Goal: Information Seeking & Learning: Learn about a topic

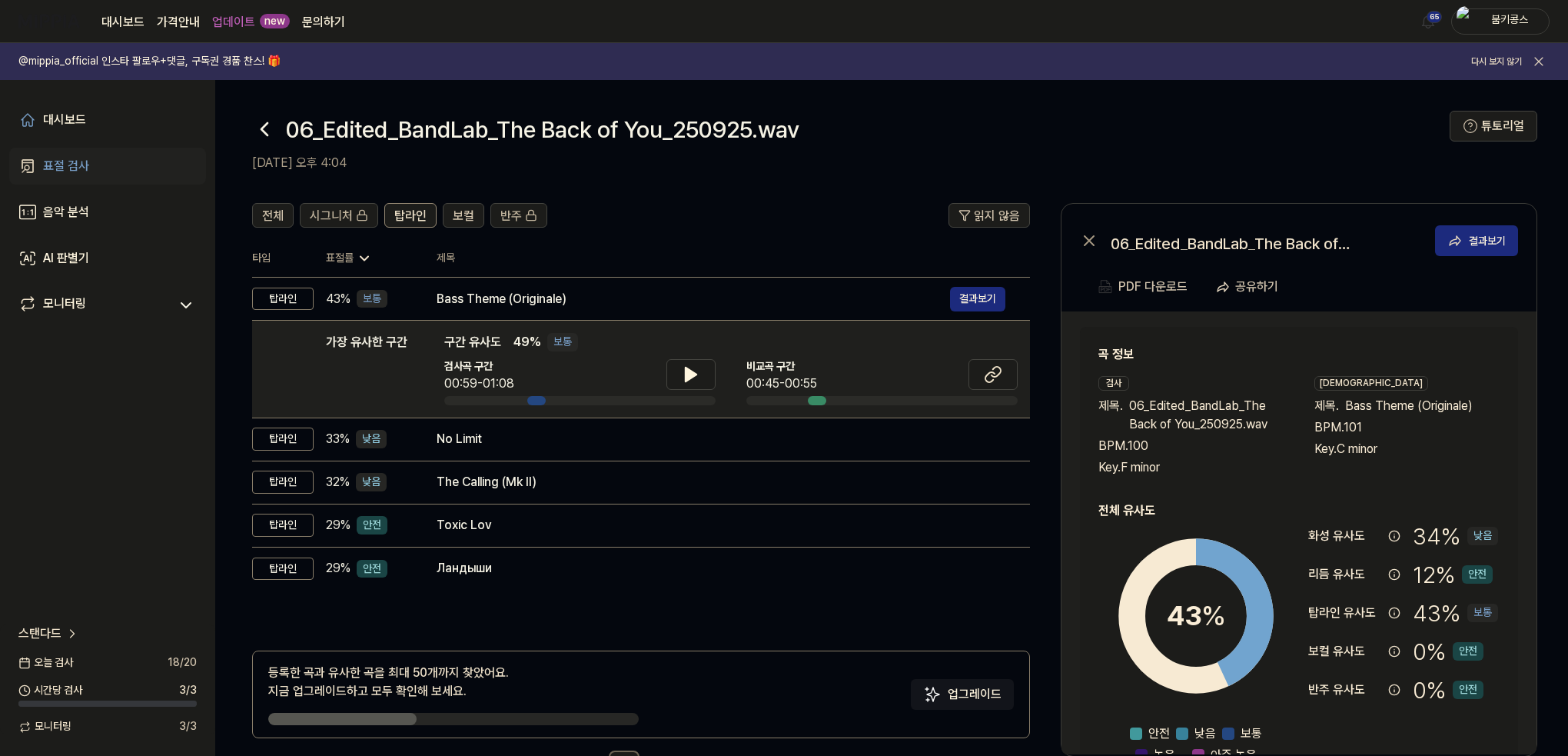
click at [72, 159] on div "표절 검사" at bounding box center [66, 166] width 46 height 19
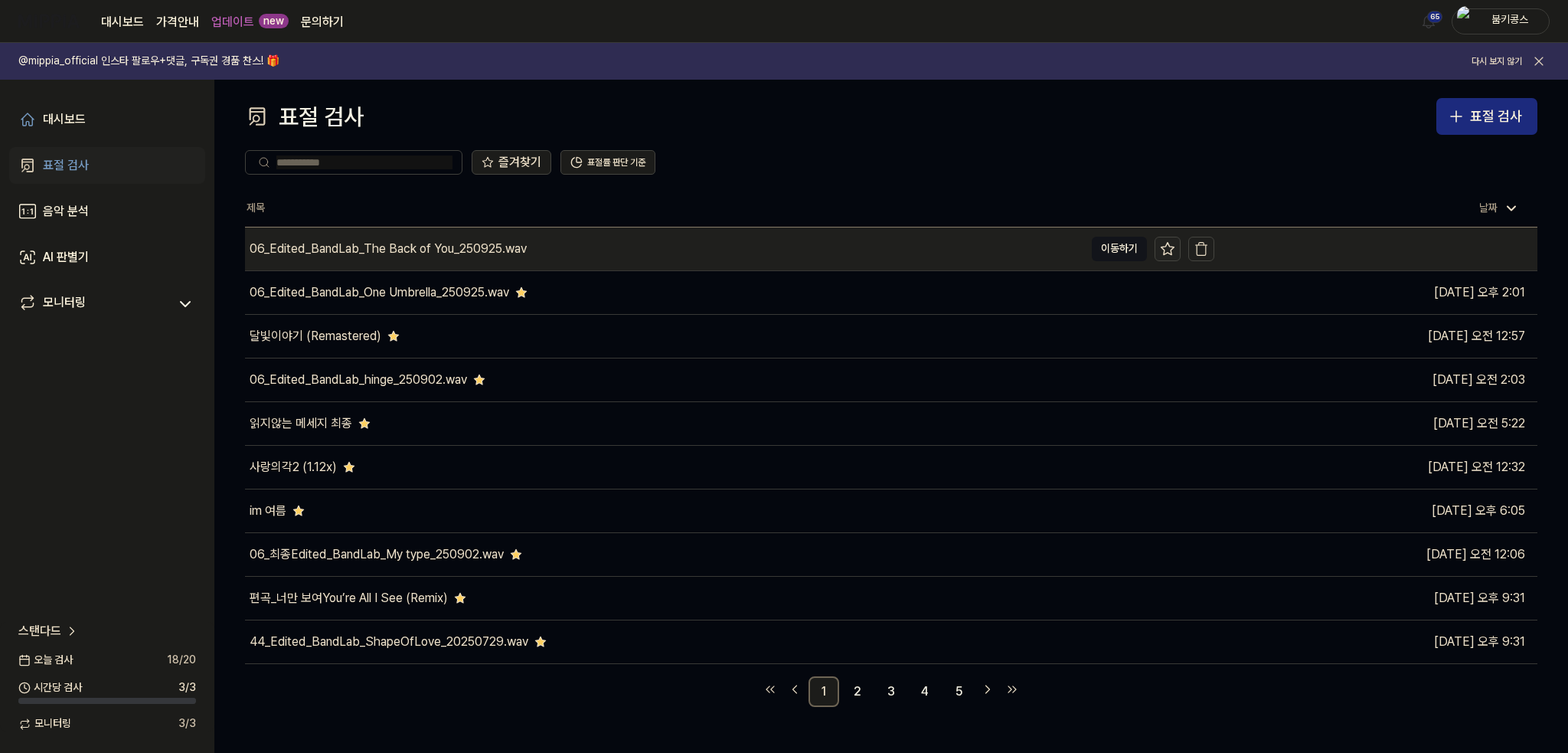
click at [1170, 251] on icon at bounding box center [1167, 248] width 15 height 15
click at [398, 245] on div "06_Edited_BandLab_The Back of You_250925.wav" at bounding box center [388, 249] width 277 height 19
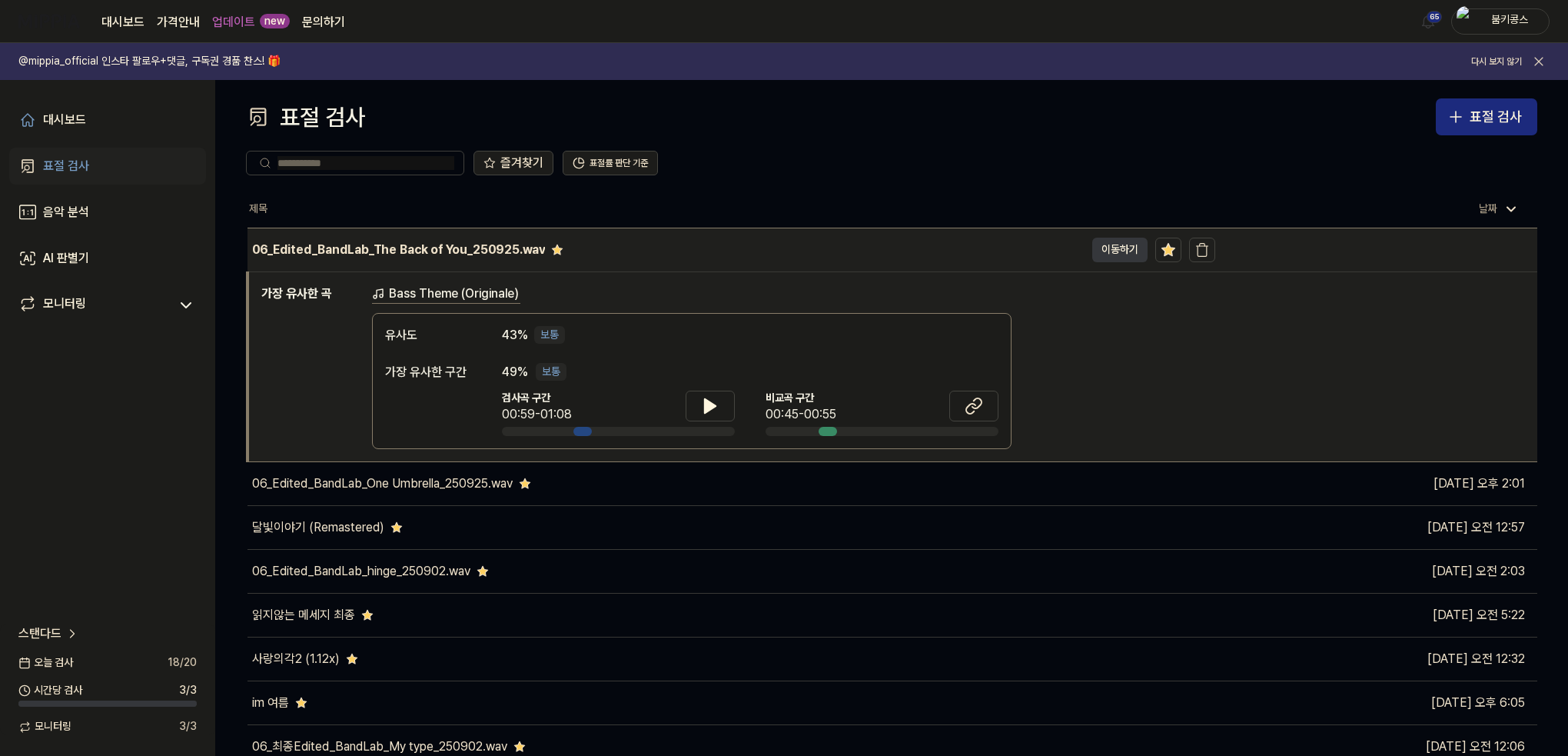
click at [1116, 244] on button "이동하기" at bounding box center [1120, 250] width 55 height 25
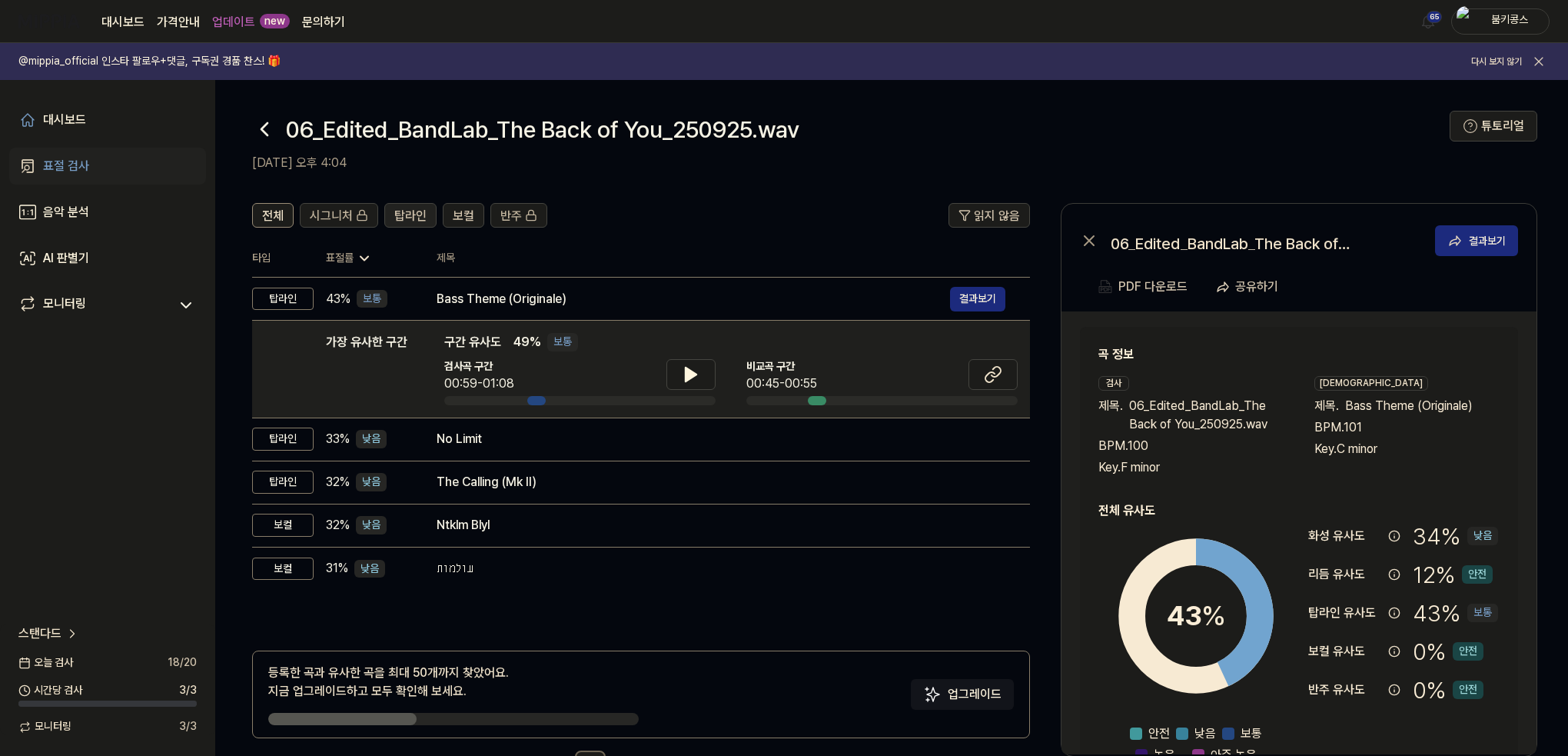
click at [402, 208] on span "탑라인" at bounding box center [411, 216] width 32 height 19
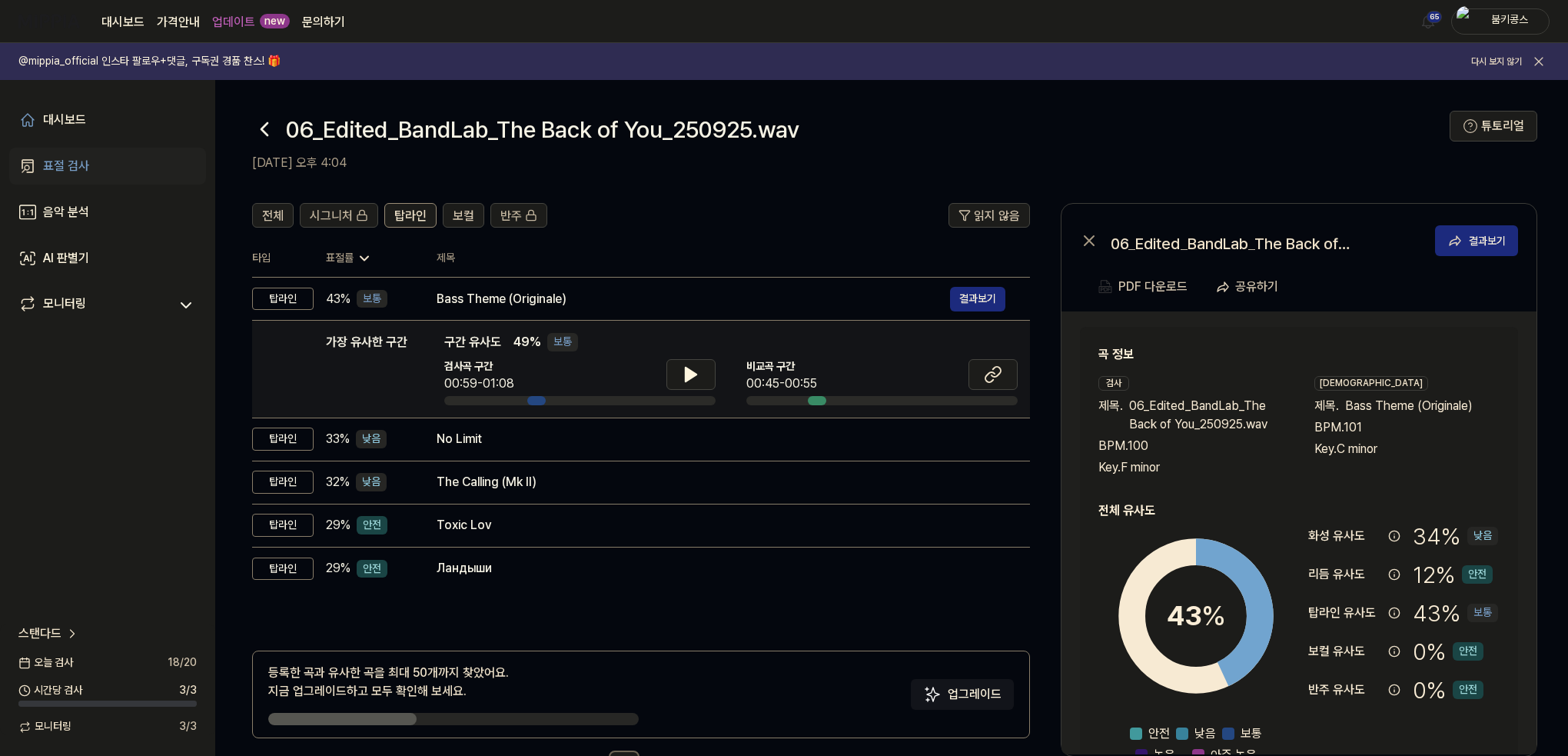
click at [674, 354] on div "가장 유사한 구간 구간 유사도 49 % 보통 검사곡 구간 00:59-01:08 [GEOGRAPHIC_DATA] 구간 00:45-00:55" at bounding box center [731, 369] width 574 height 72
click at [682, 373] on icon at bounding box center [691, 374] width 19 height 19
click at [984, 373] on icon at bounding box center [993, 374] width 19 height 19
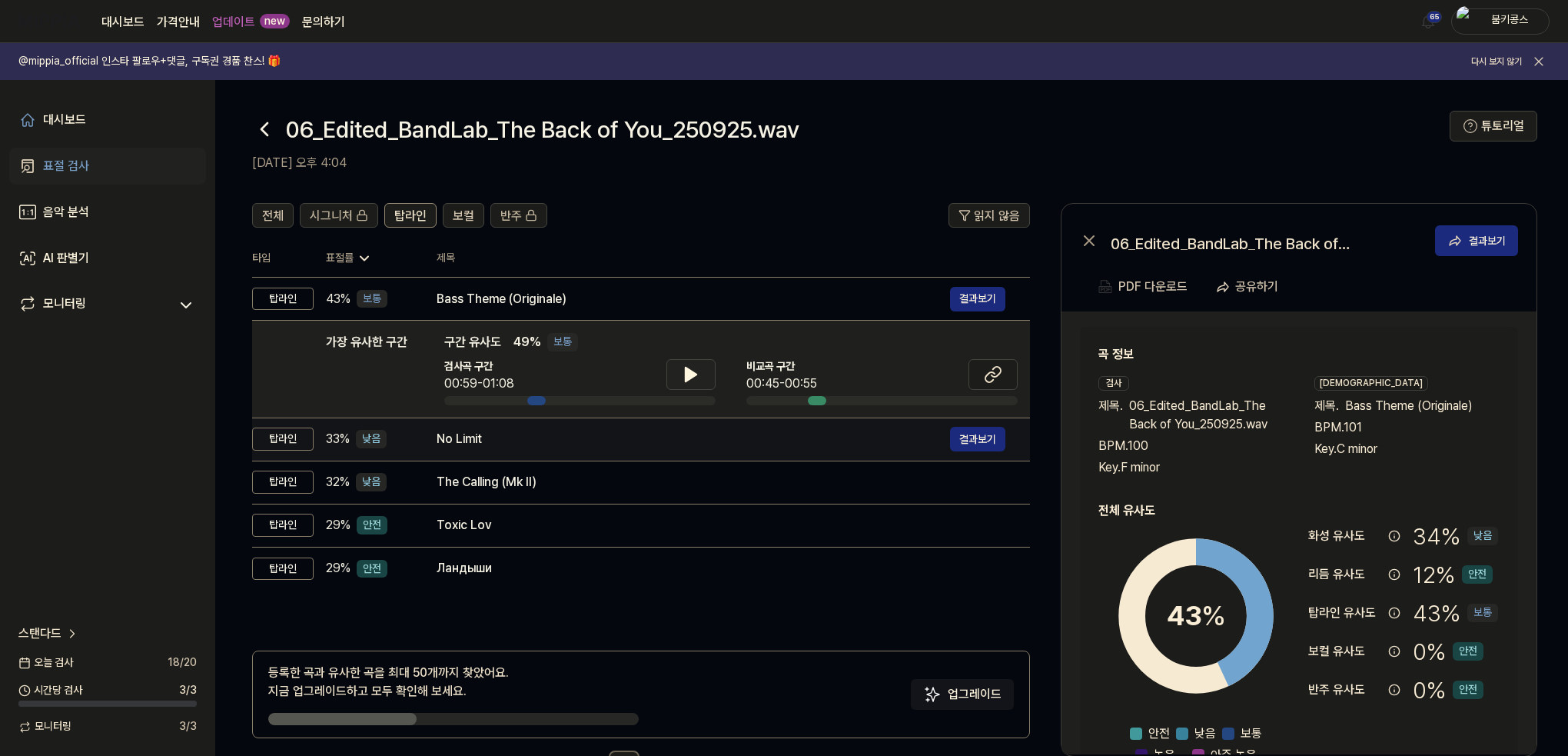
click at [519, 436] on div "No Limit" at bounding box center [693, 439] width 513 height 19
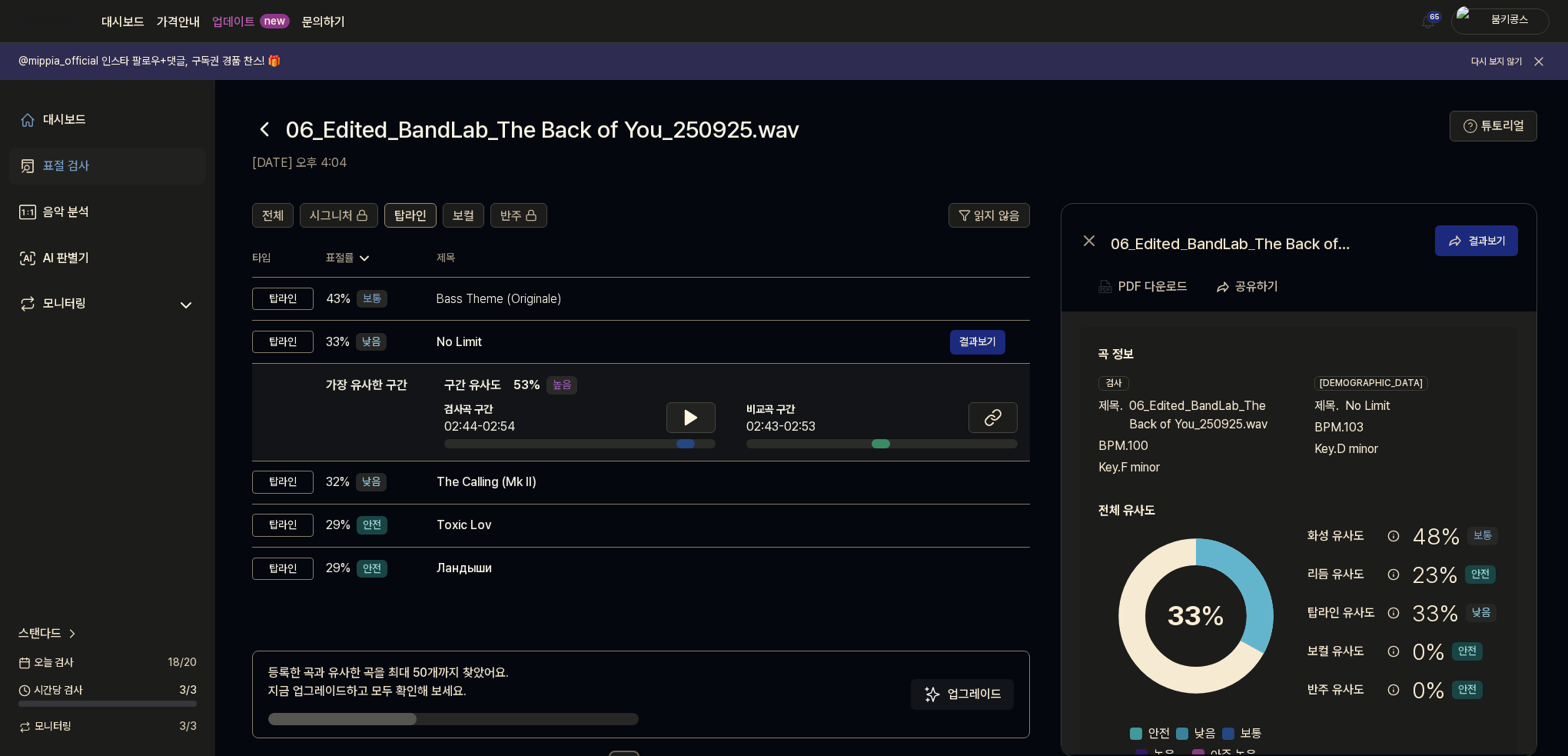
click at [685, 419] on icon at bounding box center [691, 418] width 11 height 14
click at [676, 420] on button at bounding box center [691, 417] width 49 height 30
click at [989, 420] on icon at bounding box center [993, 417] width 19 height 19
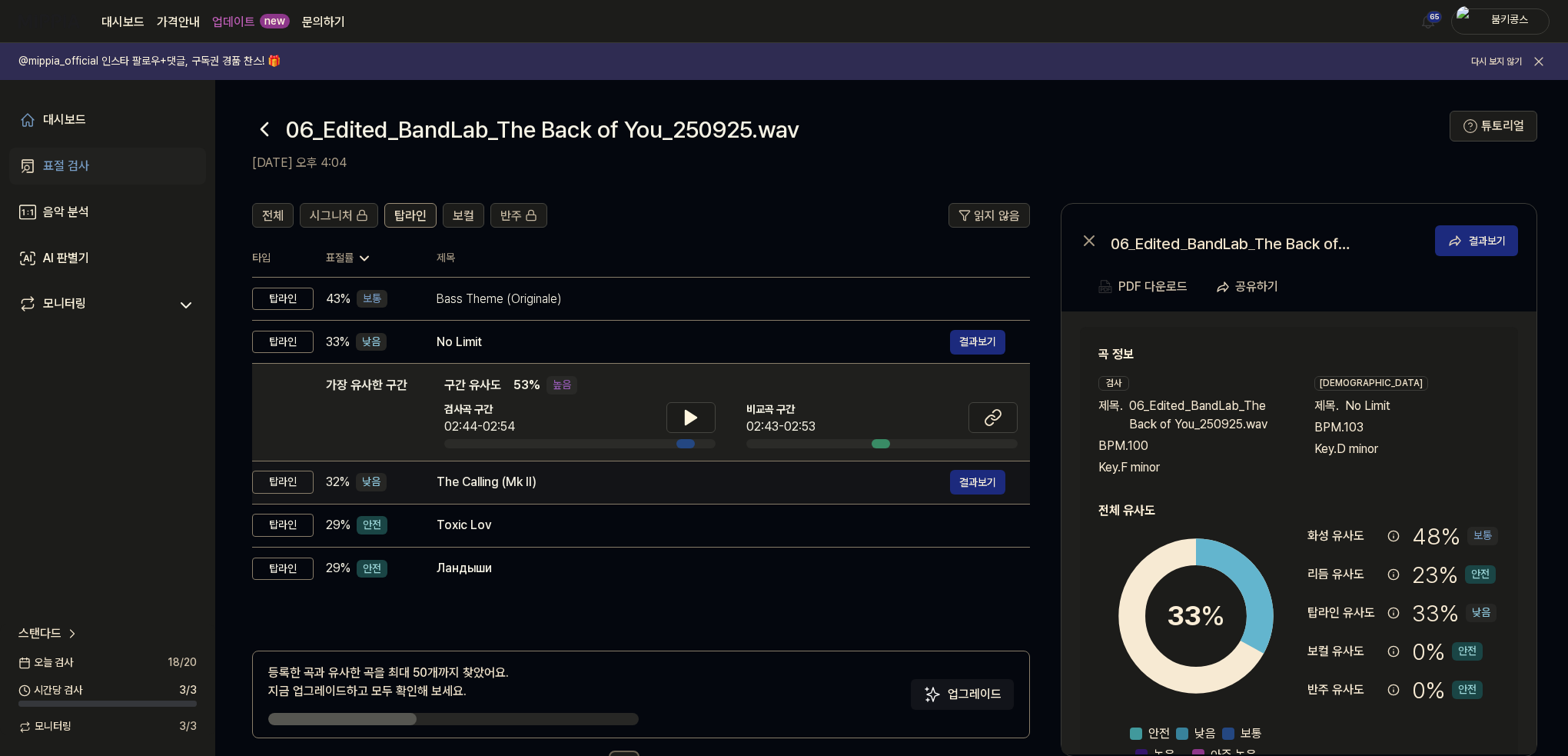
click at [519, 494] on td "The Calling (Mk II) 결과보기" at bounding box center [721, 482] width 618 height 43
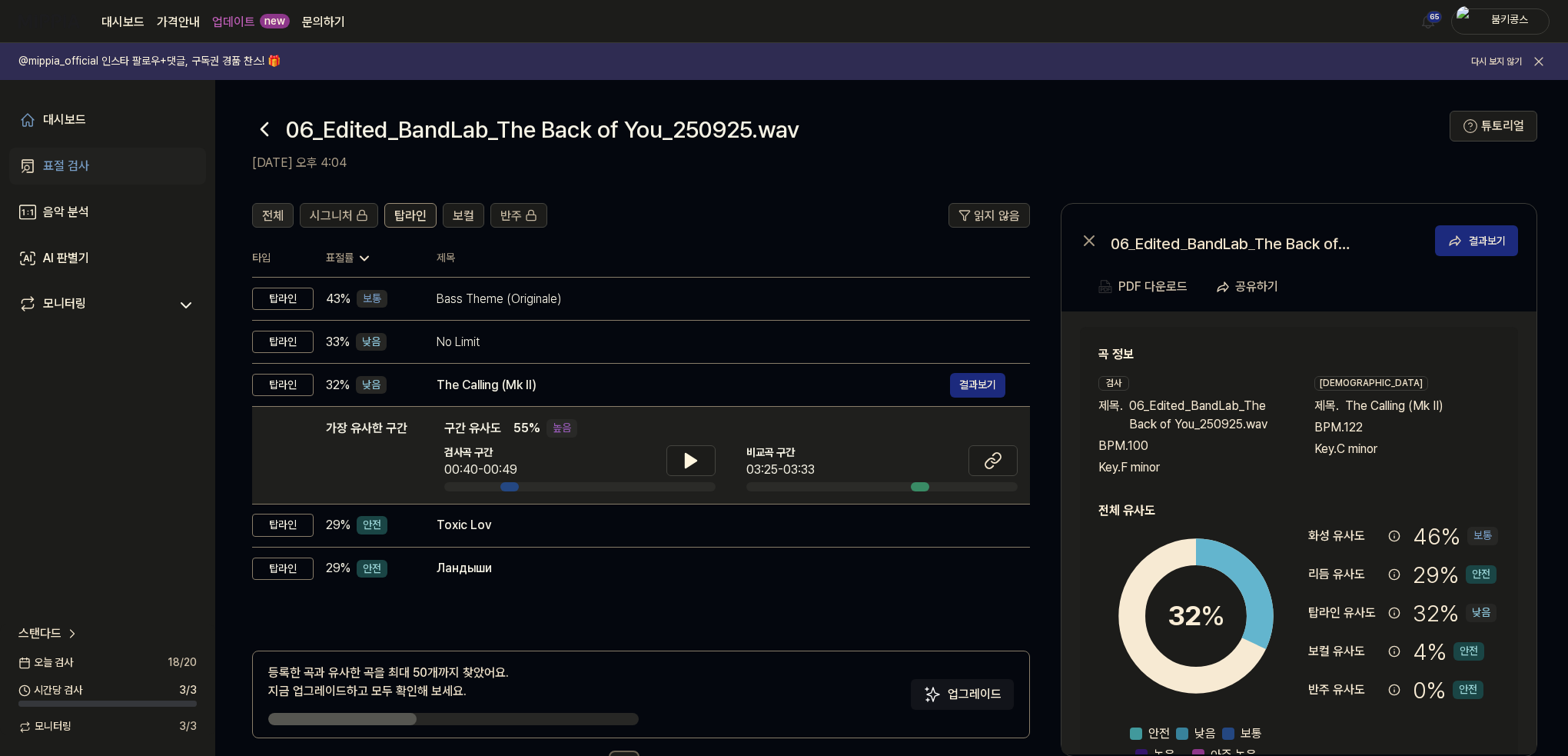
click at [285, 205] on button "전체" at bounding box center [273, 215] width 42 height 25
